Goal: Find specific page/section: Find specific page/section

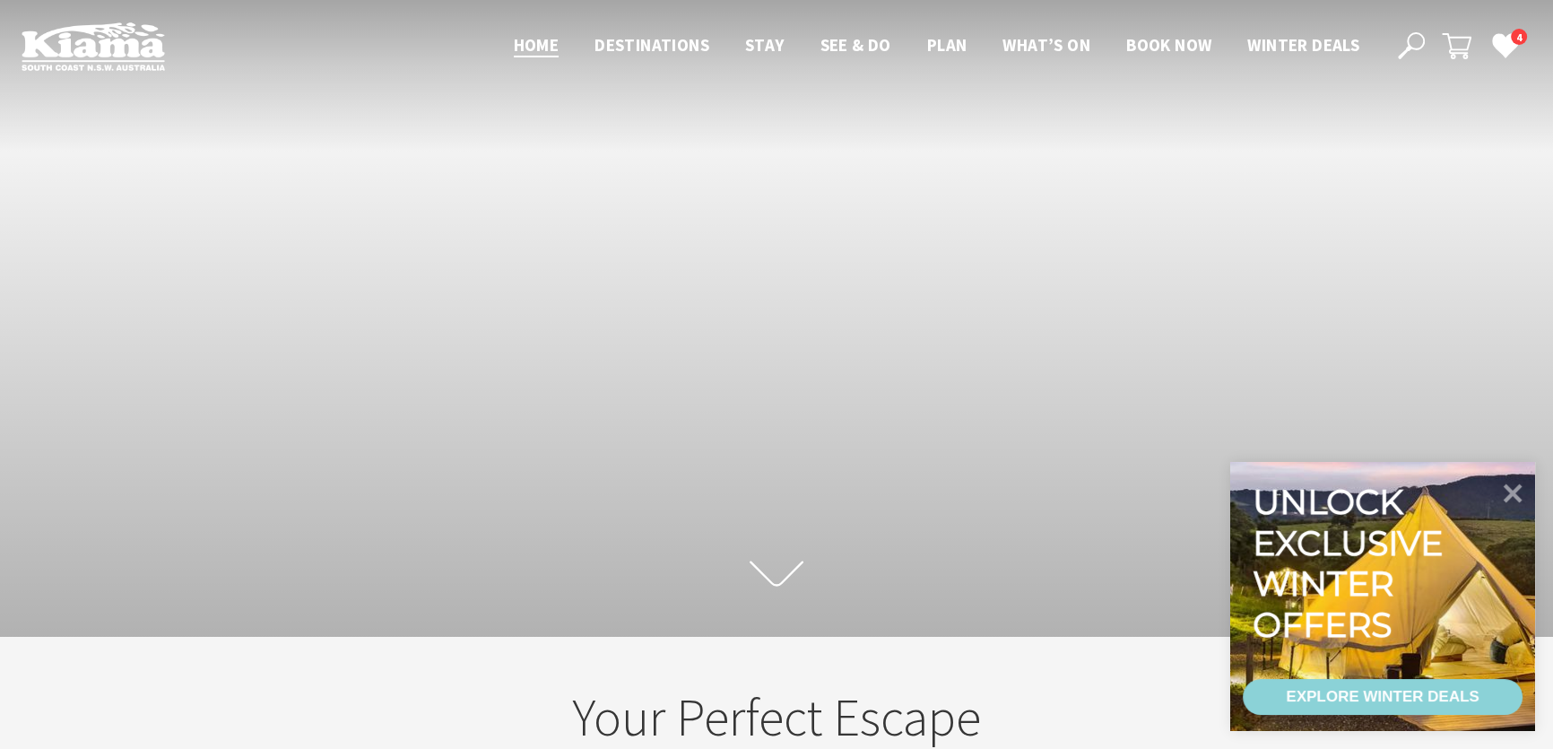
scroll to position [283, 1565]
click at [1516, 483] on icon at bounding box center [1512, 492] width 43 height 43
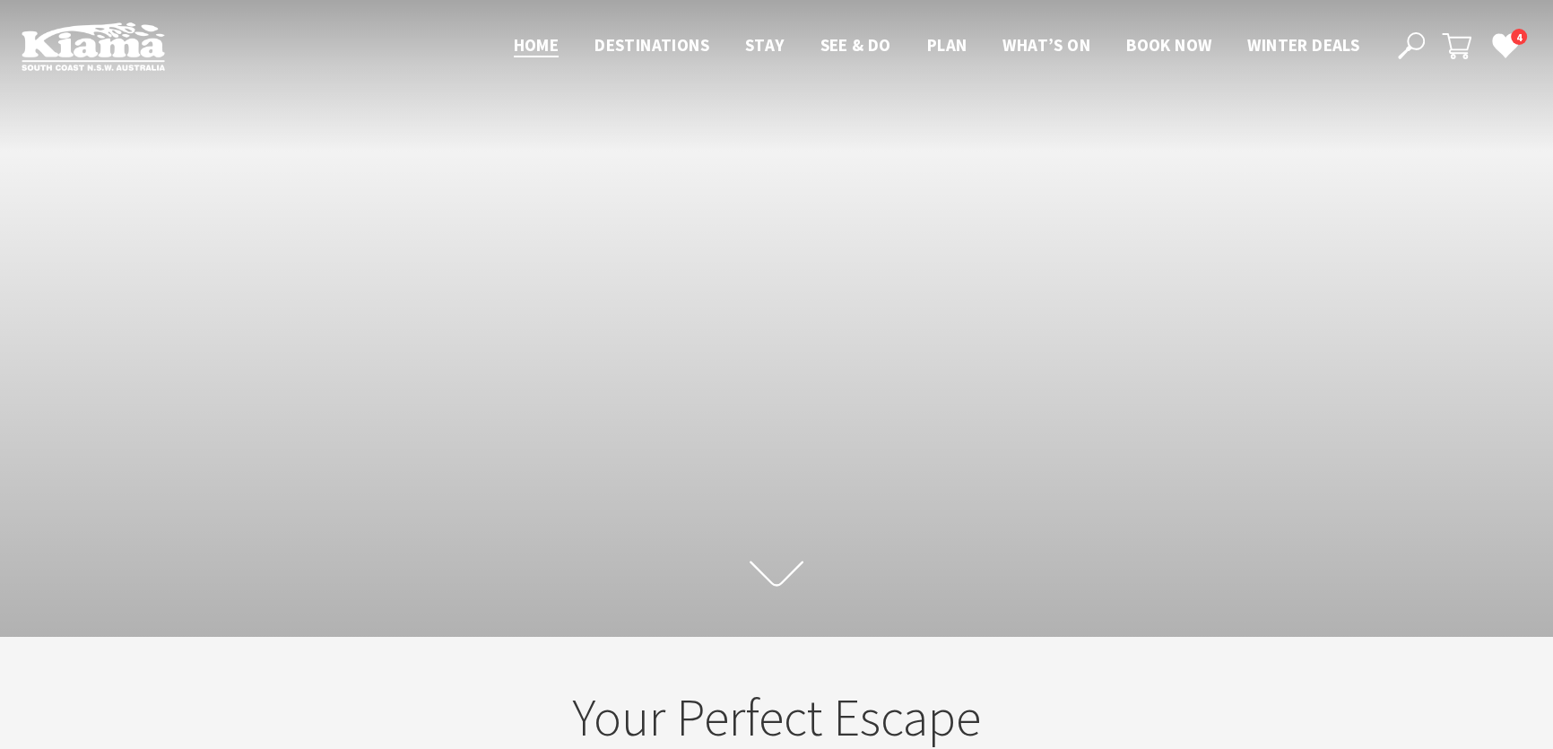
click at [1408, 35] on icon at bounding box center [1411, 45] width 27 height 27
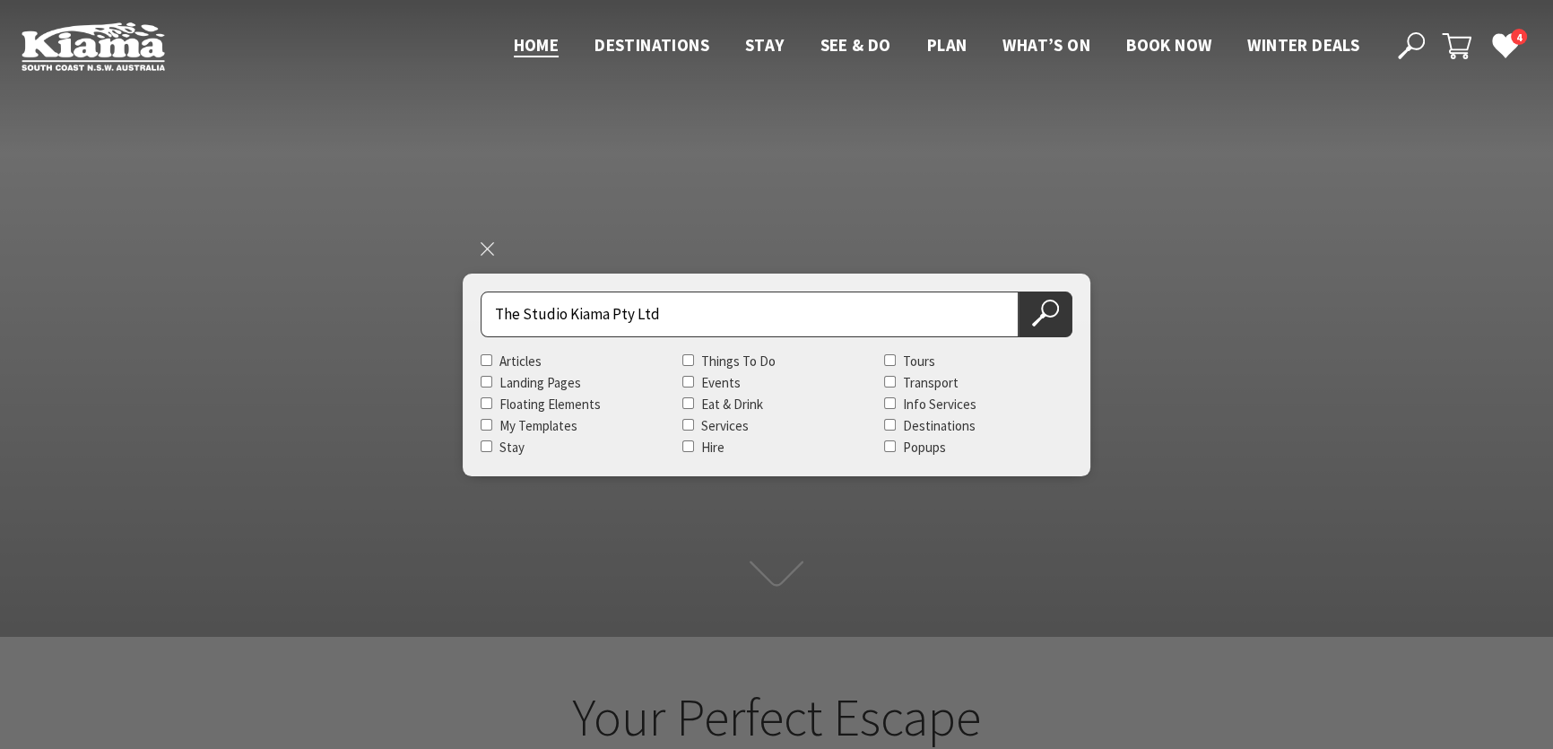
type input "The Studio Kiama Pty Ltd"
click at [1019, 291] on button "Search Now" at bounding box center [1046, 314] width 54 height 46
click at [1044, 312] on icon at bounding box center [1045, 313] width 27 height 27
drag, startPoint x: 1043, startPoint y: 304, endPoint x: 439, endPoint y: 411, distance: 613.7
click at [1041, 305] on use at bounding box center [1044, 313] width 27 height 27
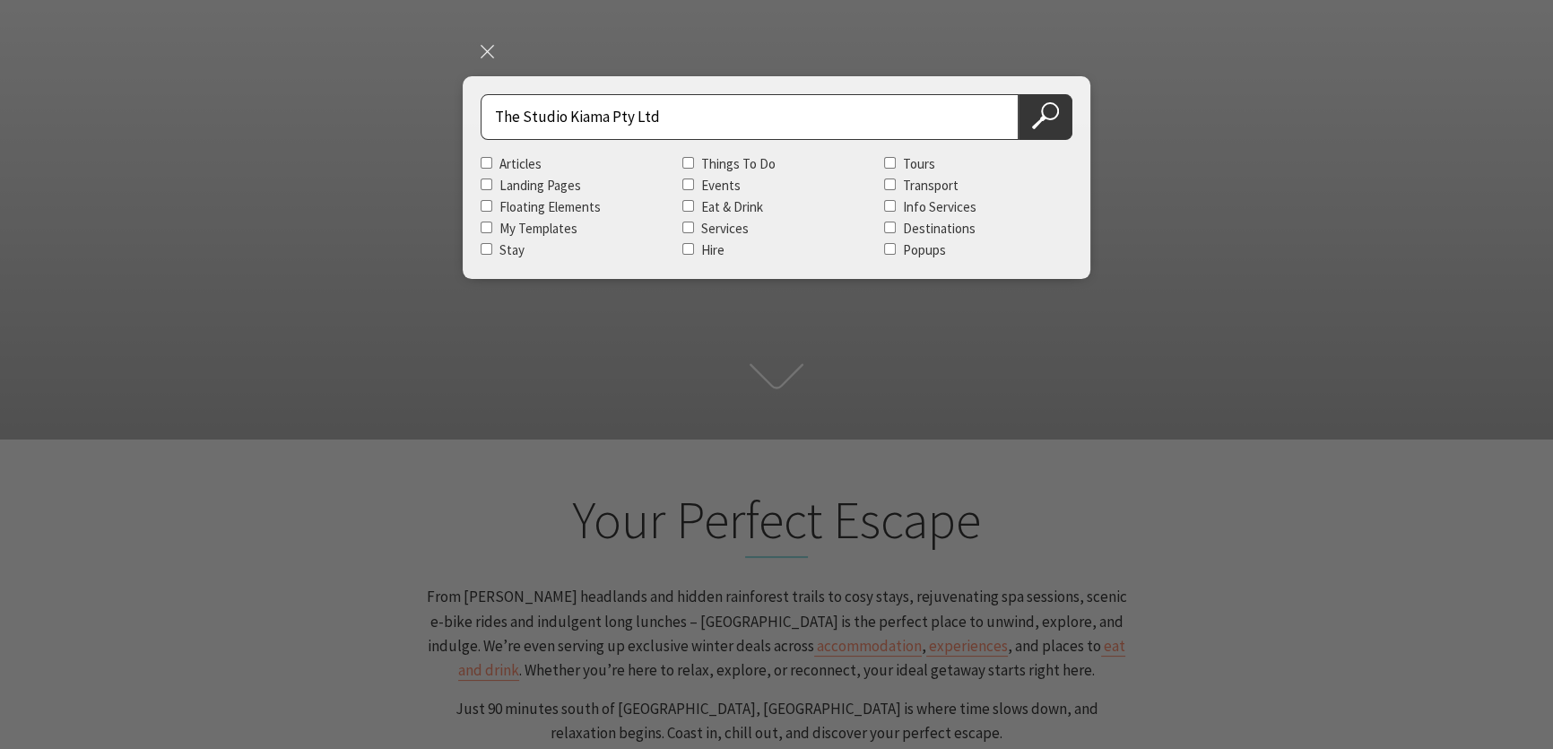
scroll to position [0, 0]
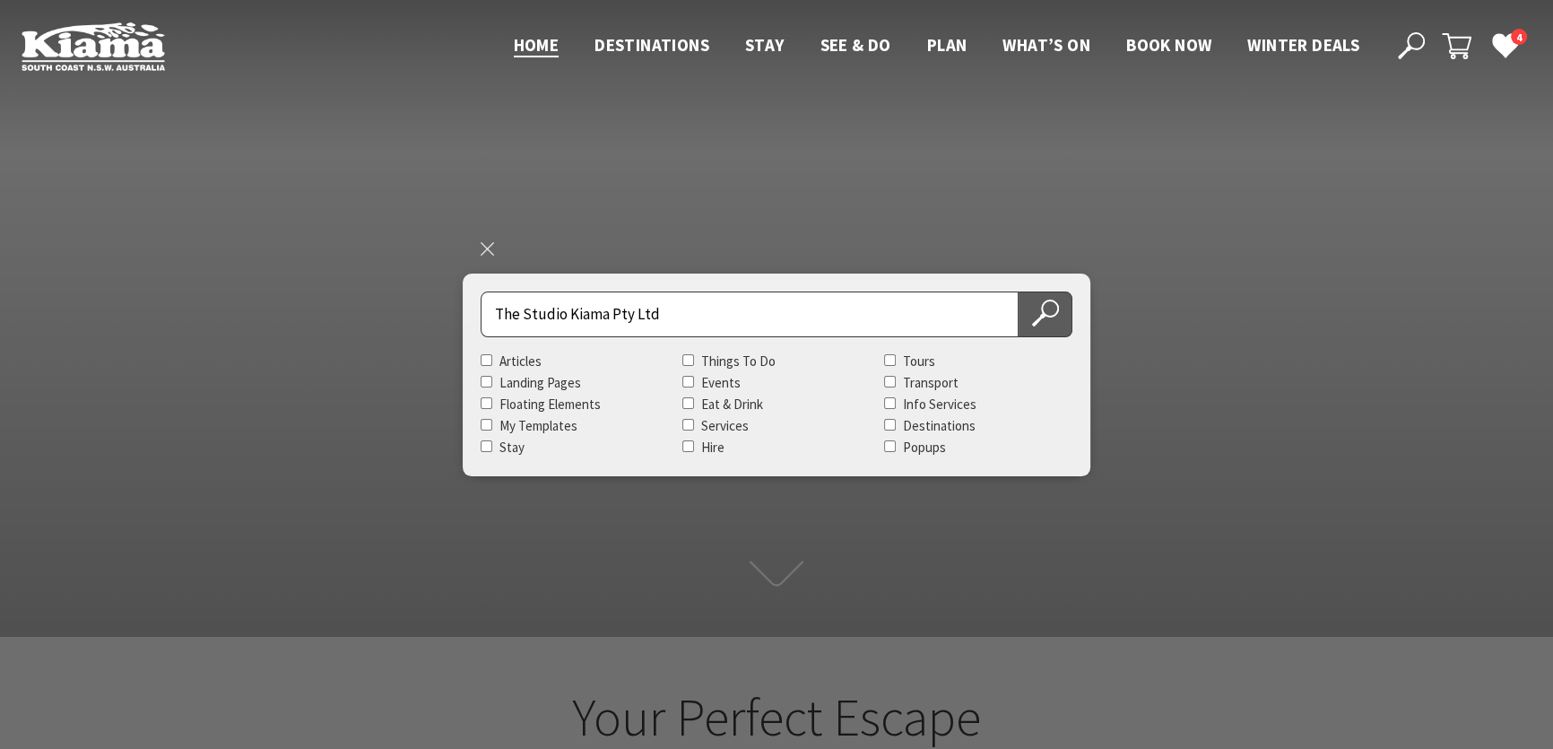
click at [1045, 303] on icon at bounding box center [1045, 313] width 27 height 27
click at [1048, 305] on icon at bounding box center [1045, 313] width 27 height 27
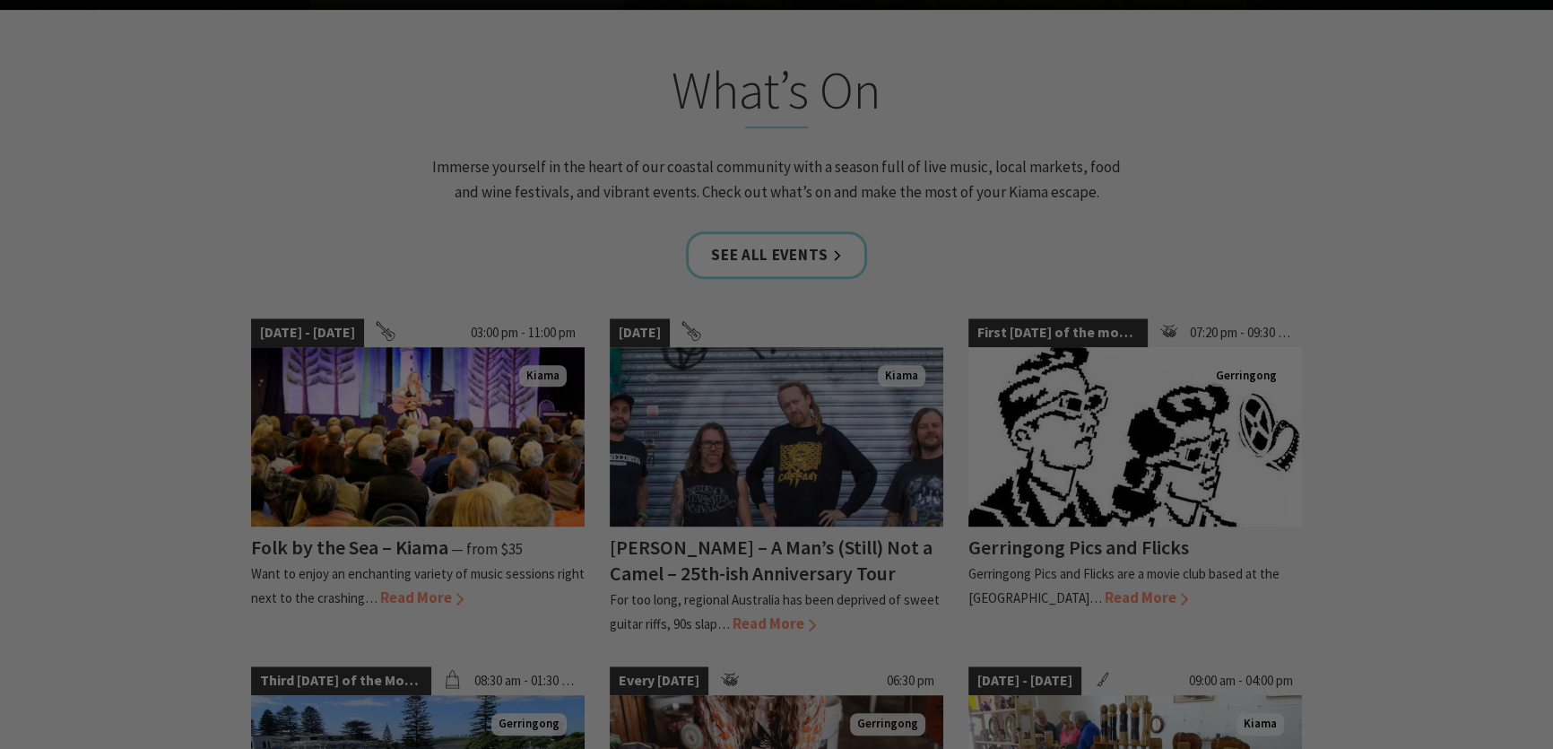
scroll to position [1712, 0]
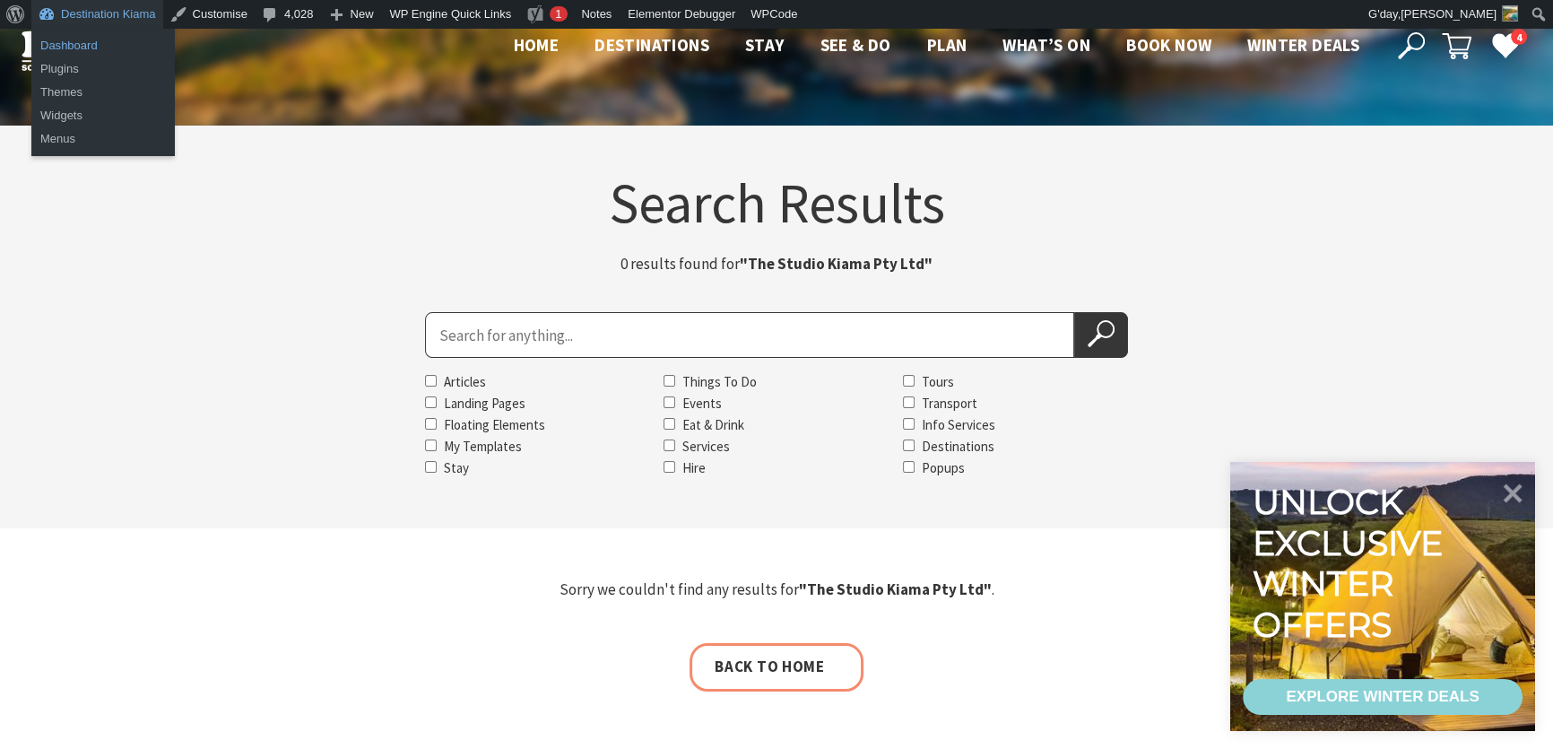
click at [60, 39] on link "Dashboard" at bounding box center [102, 45] width 143 height 23
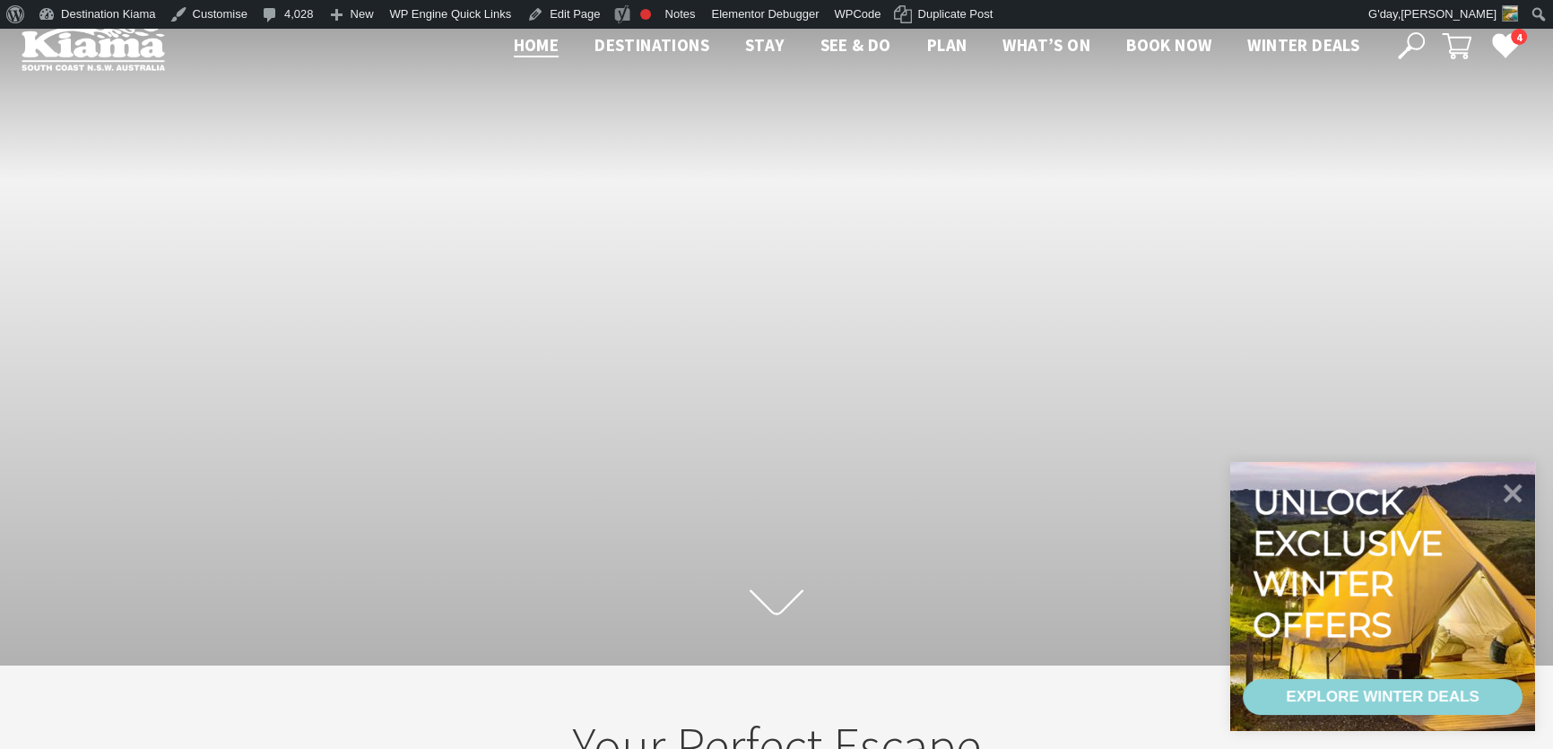
click at [1411, 39] on icon at bounding box center [1411, 45] width 27 height 27
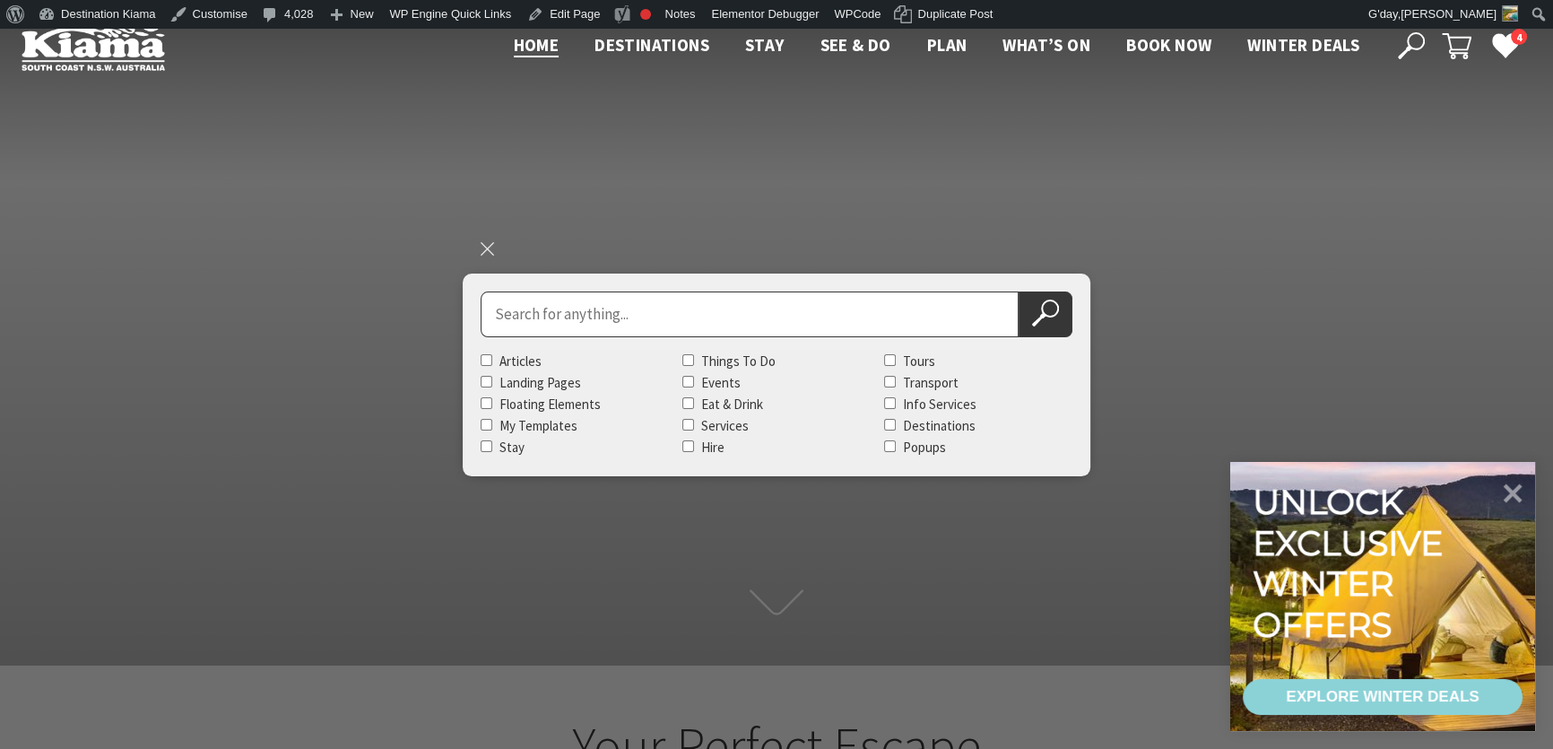
scroll to position [310, 1565]
type input "The Studio Kiama"
click at [1019, 291] on button "Search Now" at bounding box center [1046, 314] width 54 height 46
click at [1049, 307] on icon at bounding box center [1045, 313] width 27 height 27
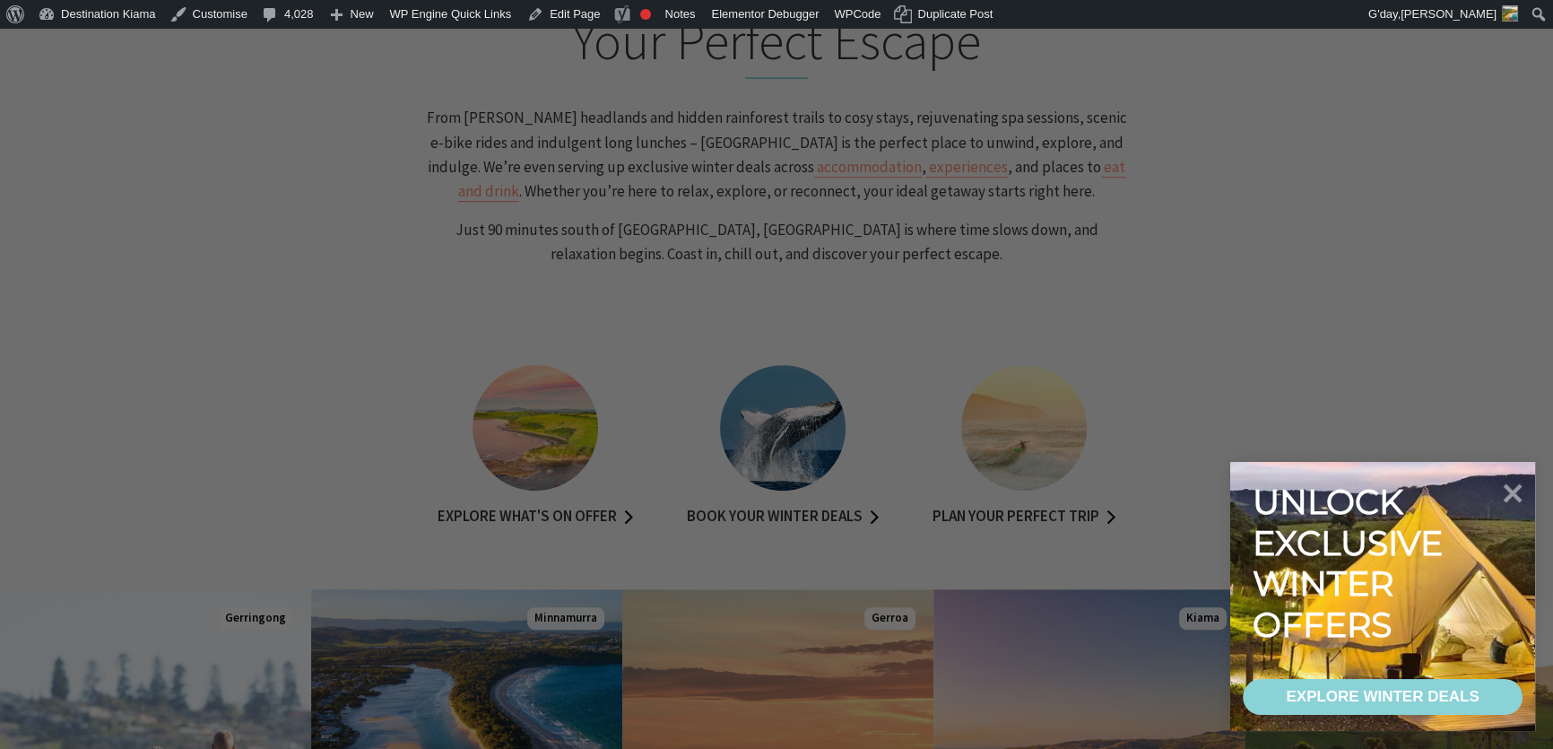
scroll to position [815, 0]
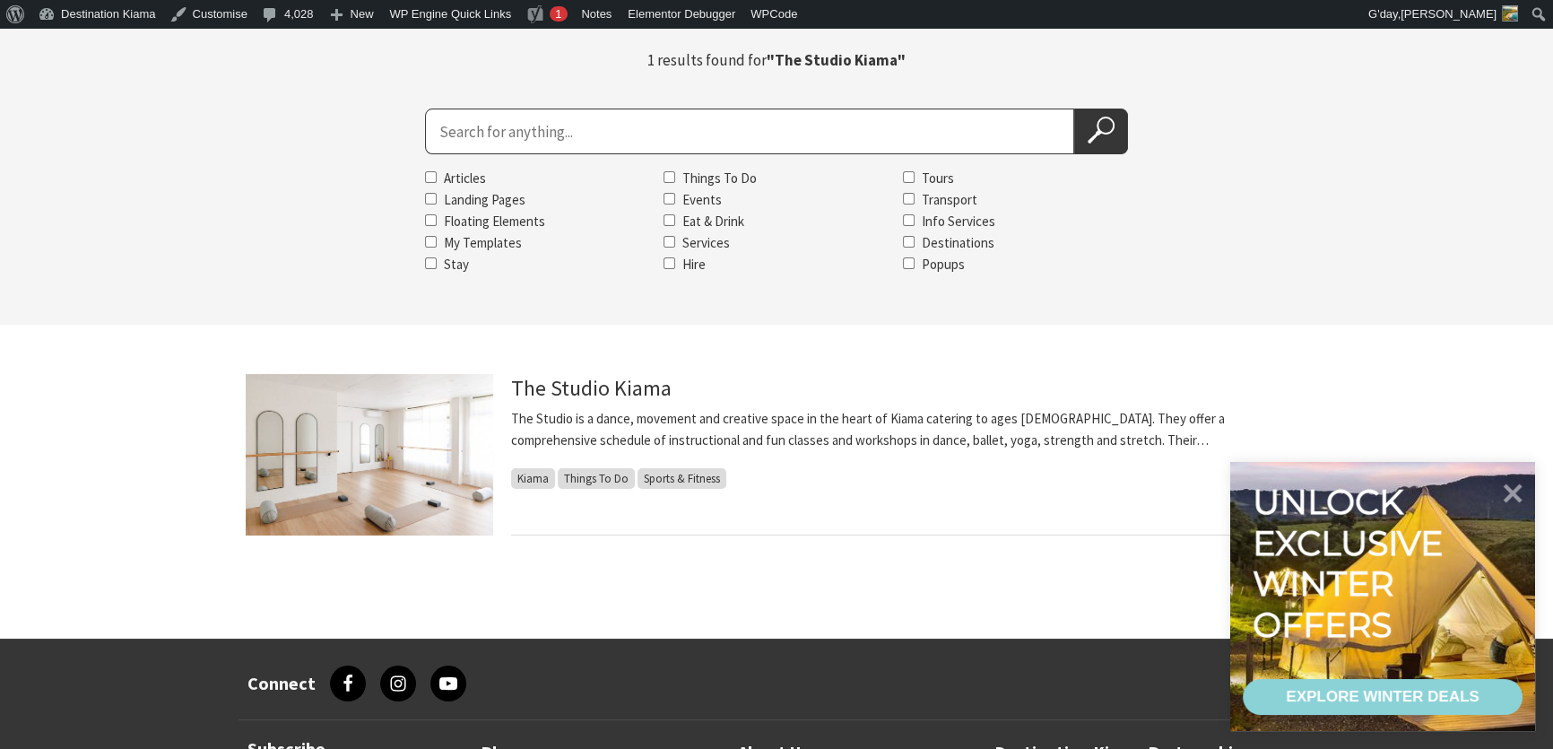
scroll to position [326, 0]
